Goal: Task Accomplishment & Management: Manage account settings

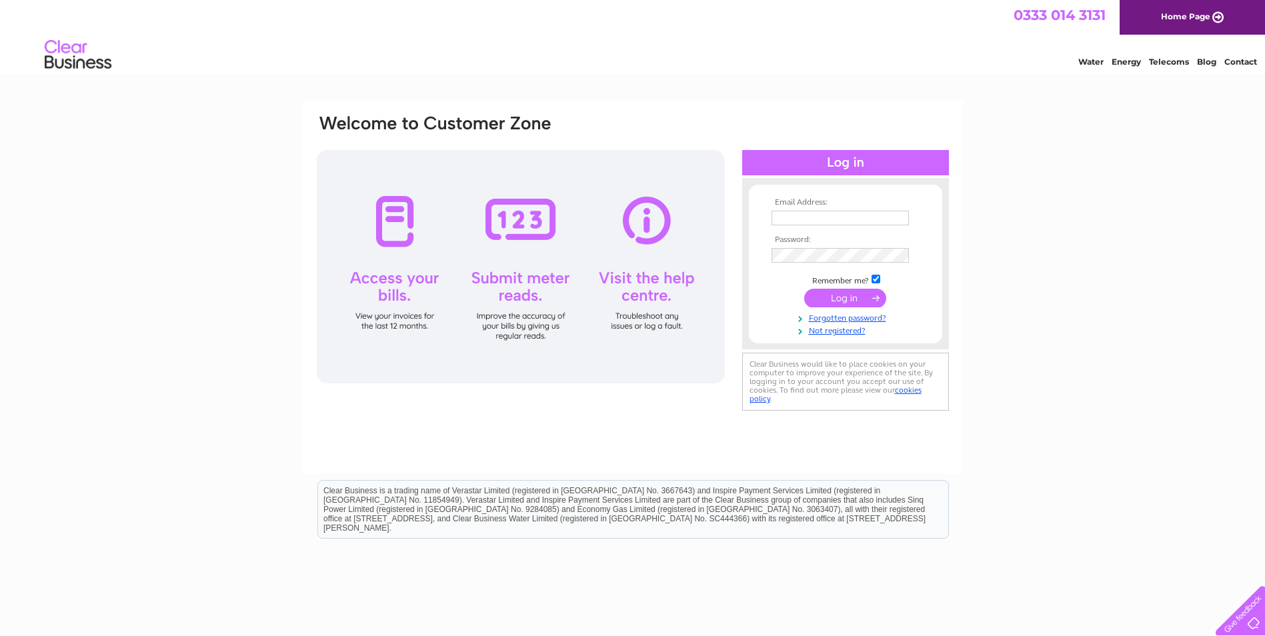
type input "lisajwinterburn@gmail.com"
click at [850, 300] on input "submit" at bounding box center [845, 298] width 82 height 19
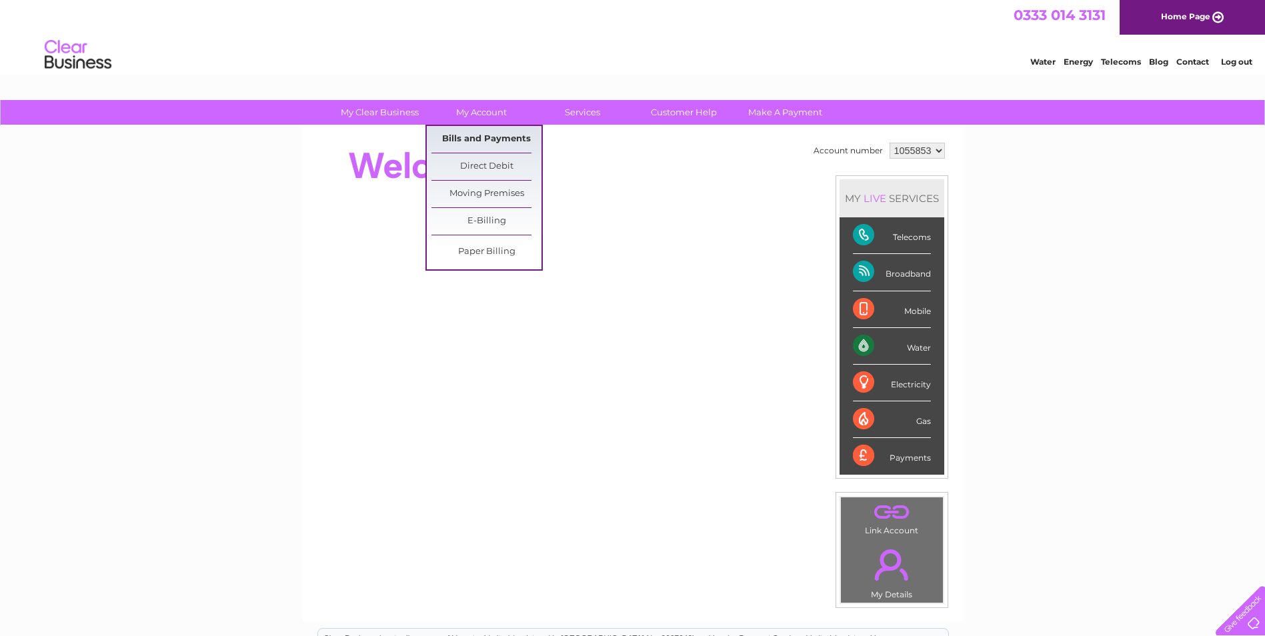
click at [474, 136] on link "Bills and Payments" at bounding box center [486, 139] width 110 height 27
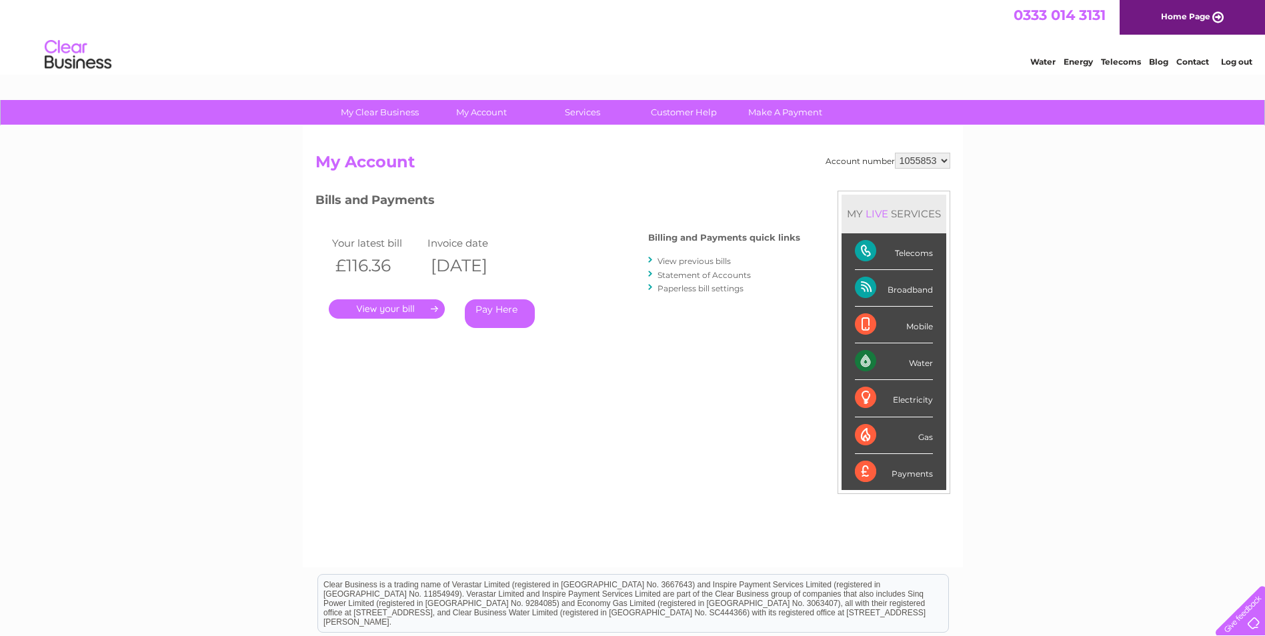
click at [406, 311] on link "." at bounding box center [387, 308] width 116 height 19
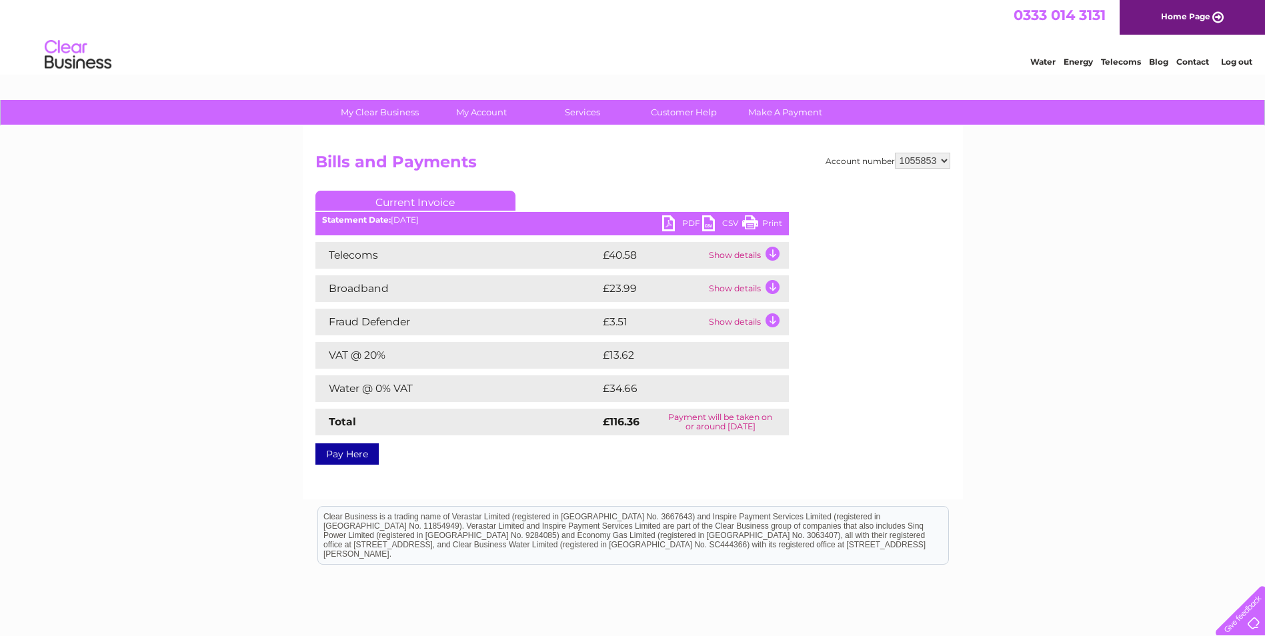
click at [685, 225] on link "PDF" at bounding box center [682, 224] width 40 height 19
